Goal: Go to known website: Access a specific website the user already knows

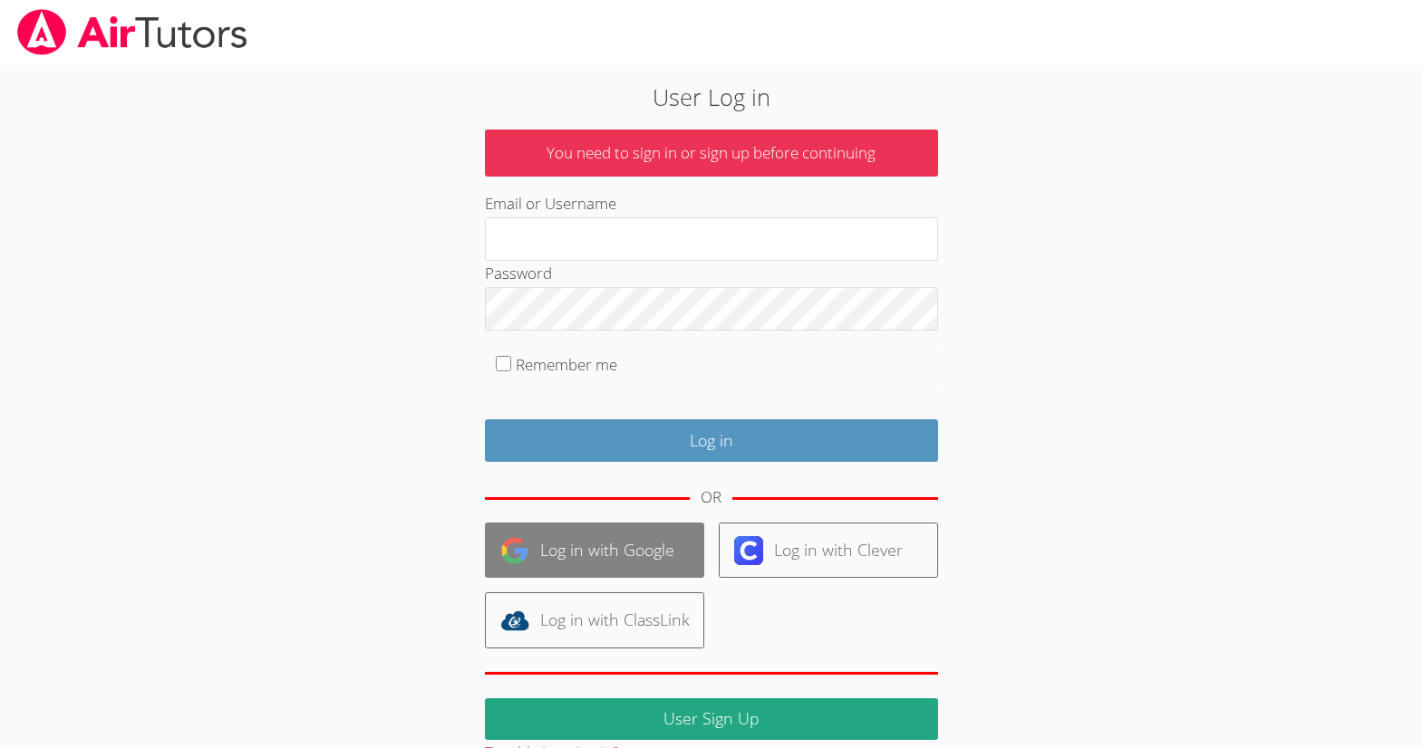
click at [576, 539] on link "Log in with Google" at bounding box center [594, 550] width 219 height 55
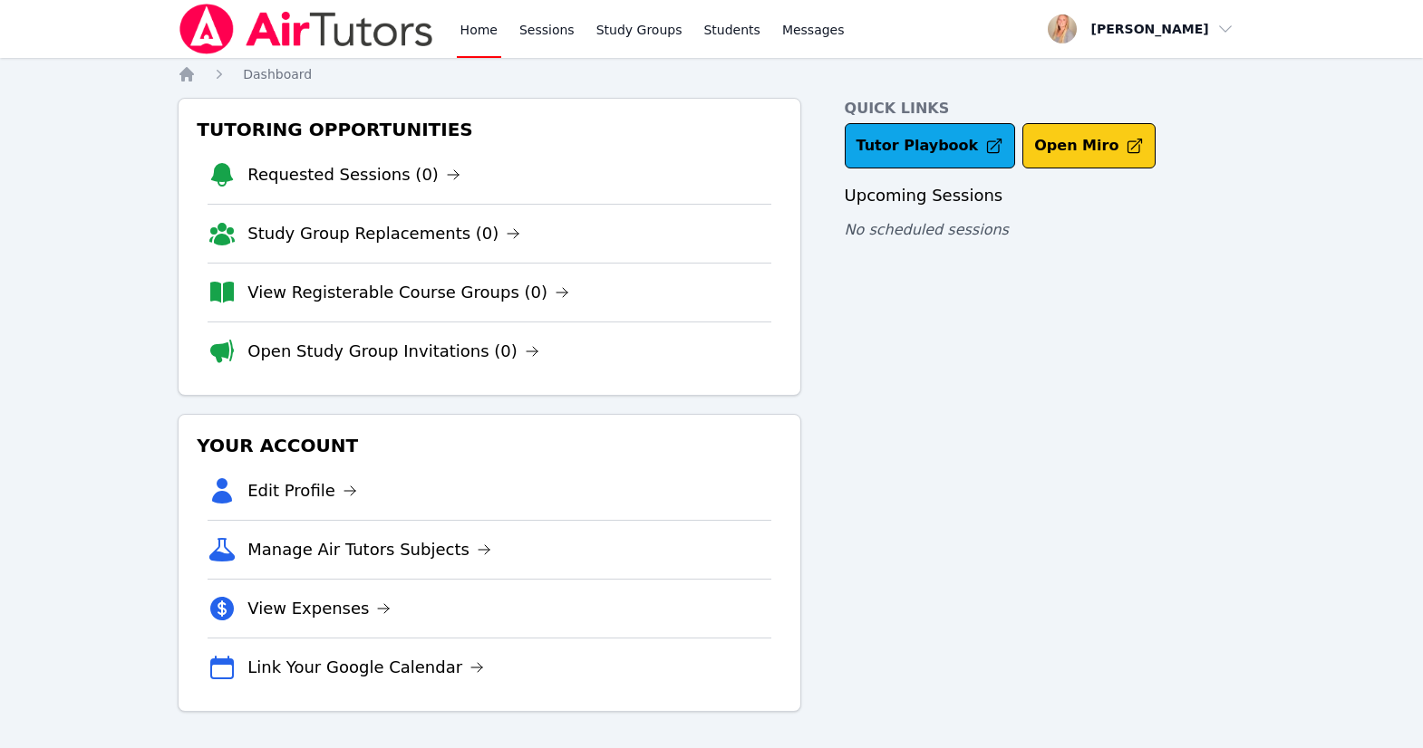
click at [1069, 155] on button "Open Miro" at bounding box center [1088, 145] width 133 height 45
